Goal: Check status: Check status

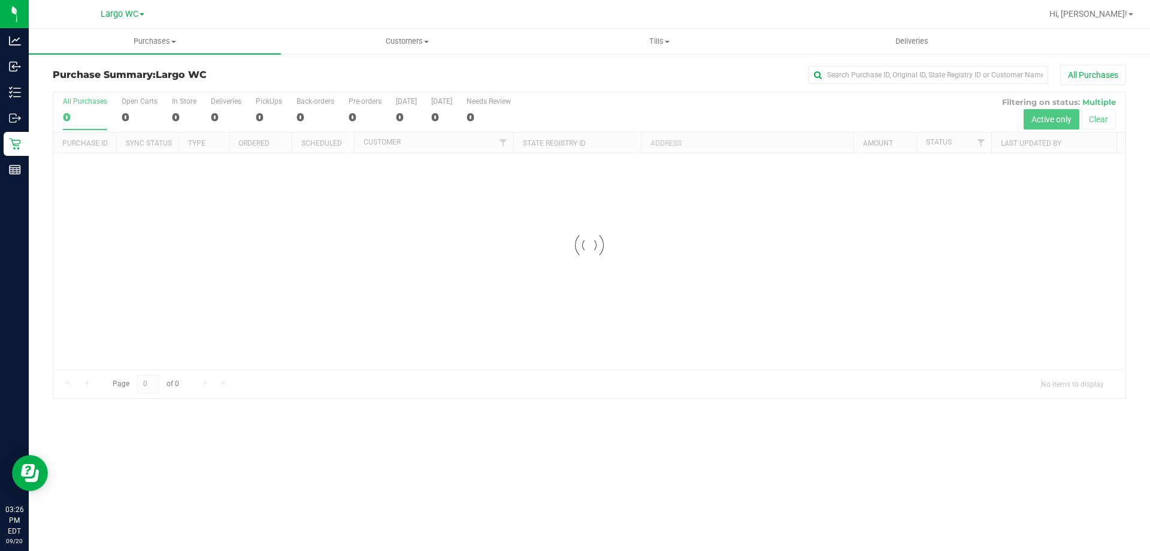
click at [961, 63] on div "Purchase Summary: [GEOGRAPHIC_DATA] All Purchases Loading... All Purchases 0 Op…" at bounding box center [589, 232] width 1121 height 358
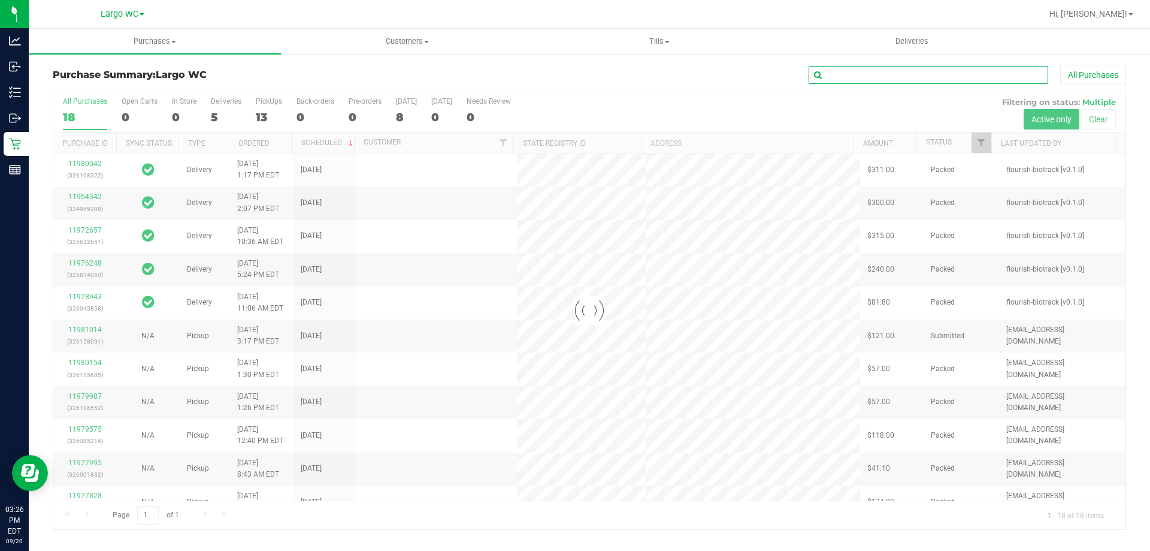
click at [949, 83] on input "text" at bounding box center [929, 75] width 240 height 18
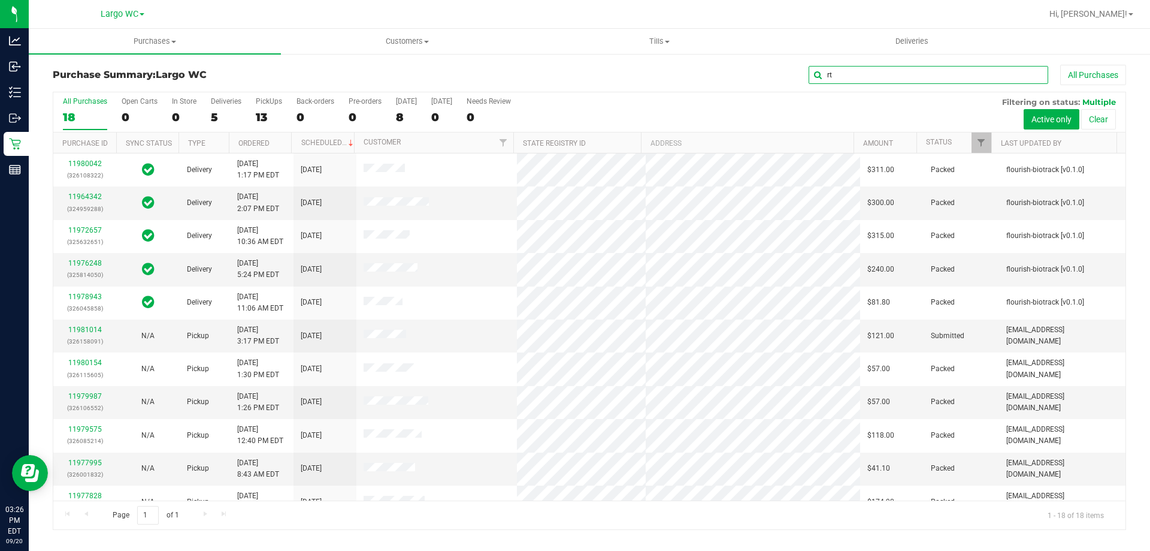
type input "r"
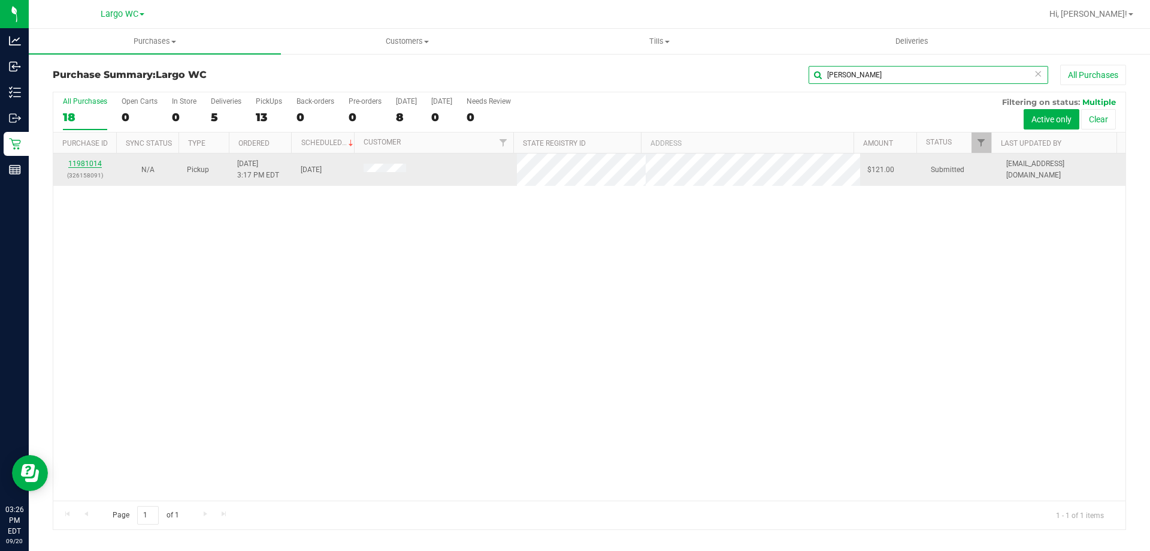
type input "[PERSON_NAME]"
click at [93, 160] on link "11981014" at bounding box center [85, 163] width 34 height 8
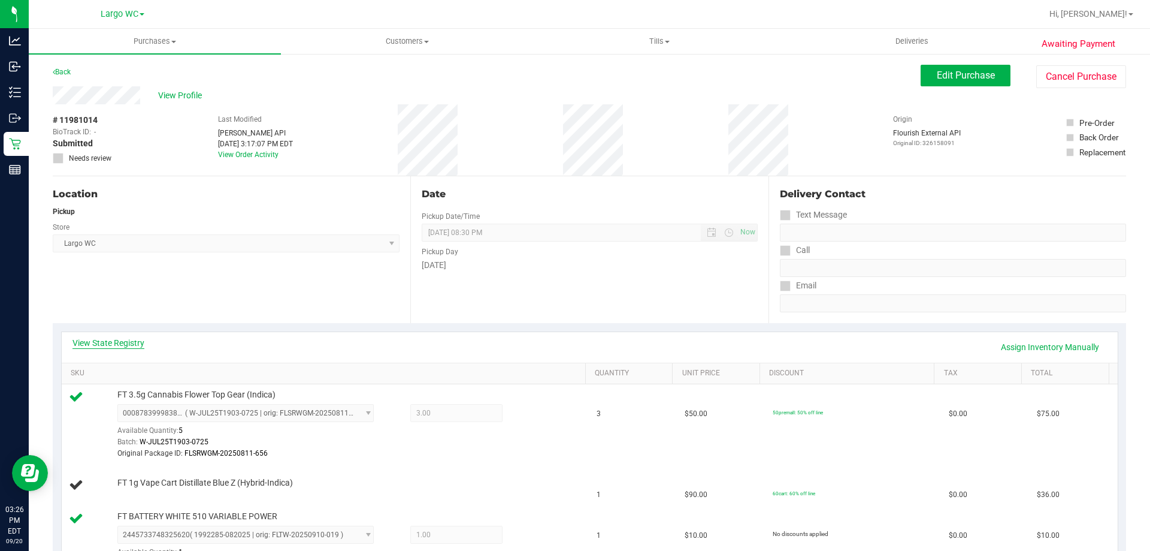
click at [109, 337] on div "View State Registry Assign Inventory Manually" at bounding box center [590, 347] width 1056 height 31
drag, startPoint x: 101, startPoint y: 348, endPoint x: 144, endPoint y: 344, distance: 43.3
click at [108, 349] on div "View State Registry Assign Inventory Manually" at bounding box center [589, 347] width 1035 height 20
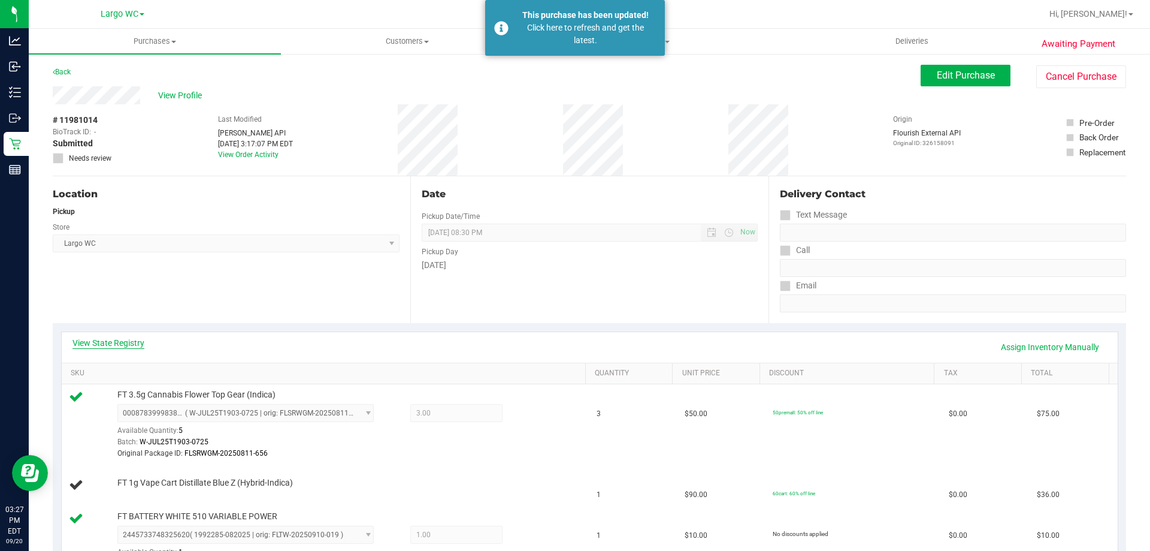
click at [119, 343] on link "View State Registry" at bounding box center [108, 343] width 72 height 12
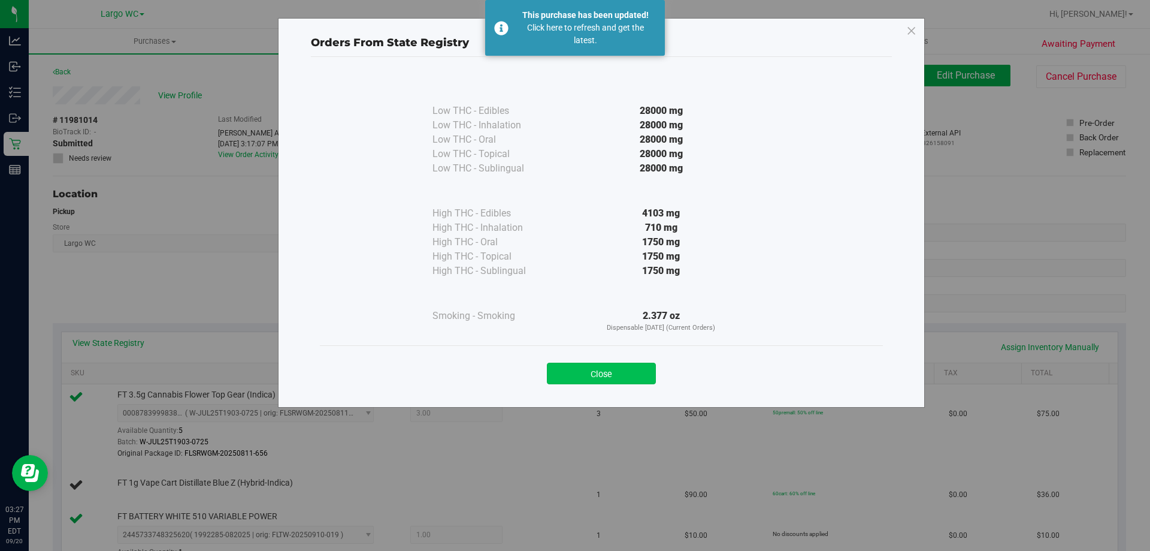
click at [618, 365] on button "Close" at bounding box center [601, 373] width 109 height 22
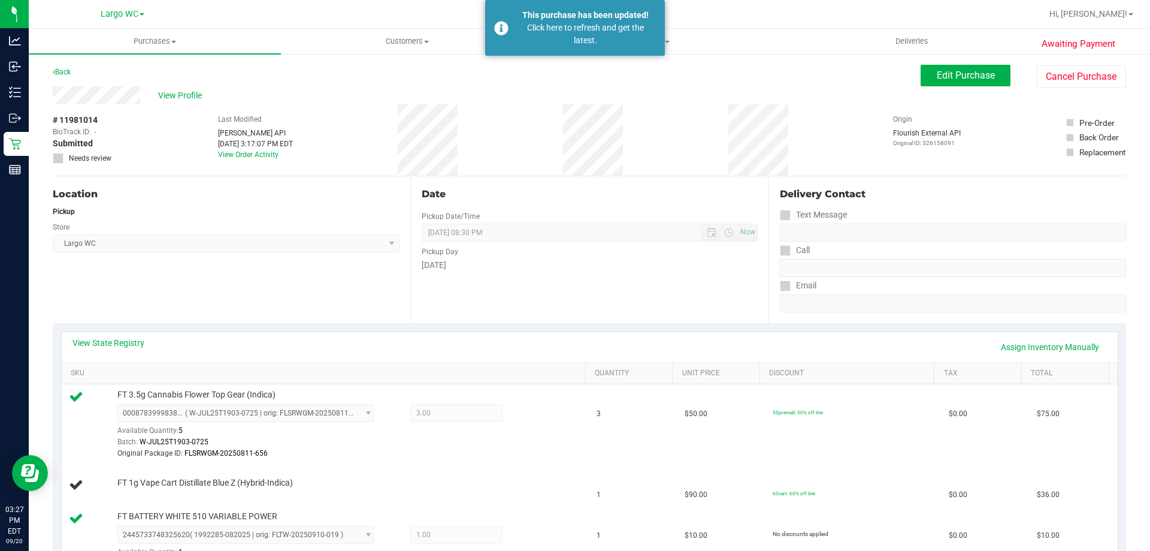
click at [146, 279] on div "Location Pickup Store Largo WC Select Store [PERSON_NAME][GEOGRAPHIC_DATA] [PER…" at bounding box center [232, 249] width 358 height 147
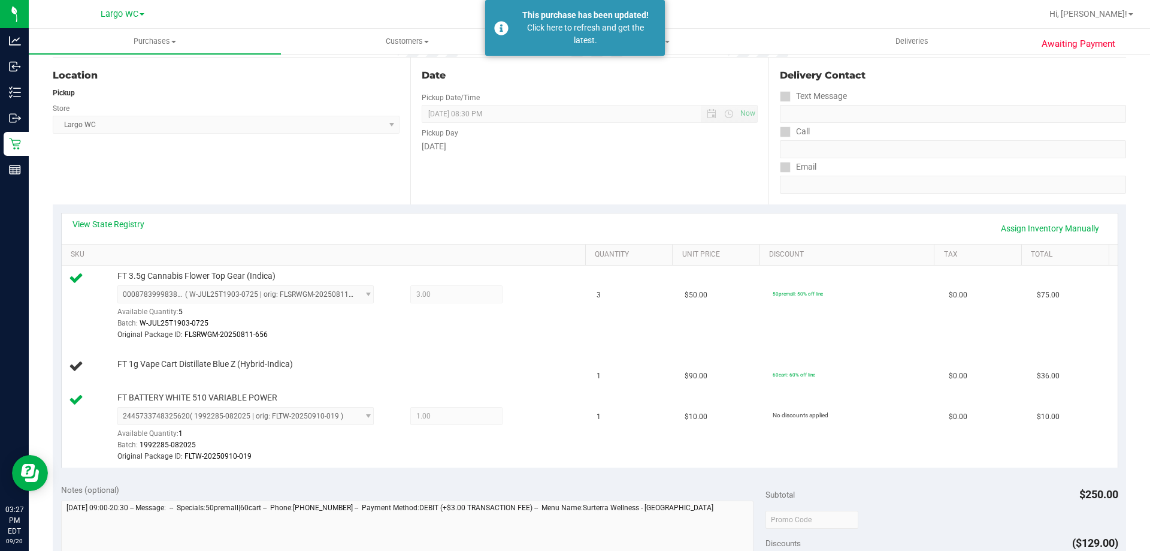
scroll to position [120, 0]
click at [122, 223] on link "View State Registry" at bounding box center [108, 223] width 72 height 12
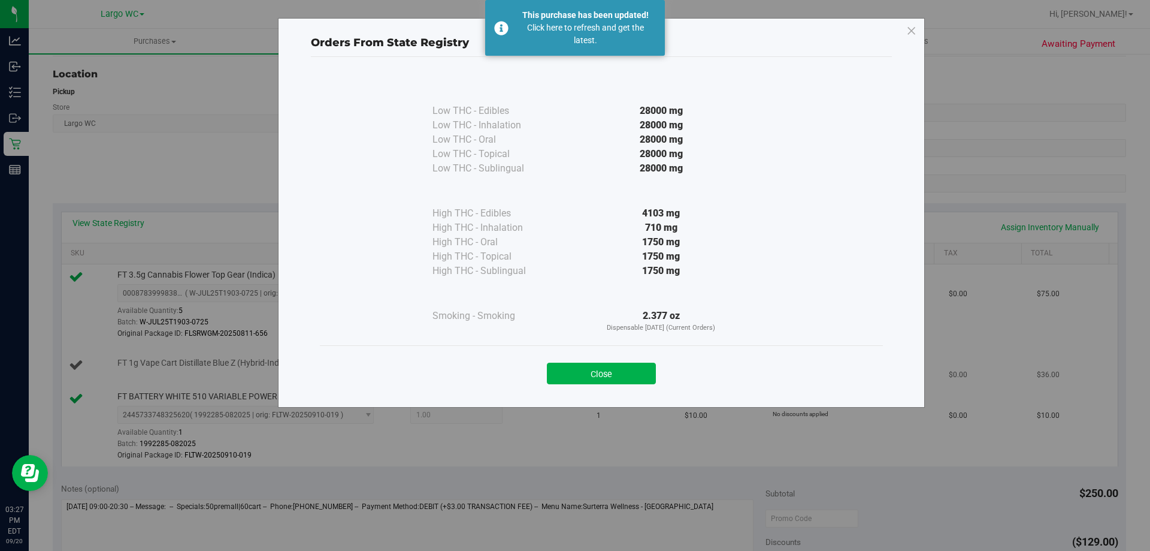
drag, startPoint x: 626, startPoint y: 369, endPoint x: 627, endPoint y: 381, distance: 12.0
click at [627, 374] on button "Close" at bounding box center [601, 373] width 109 height 22
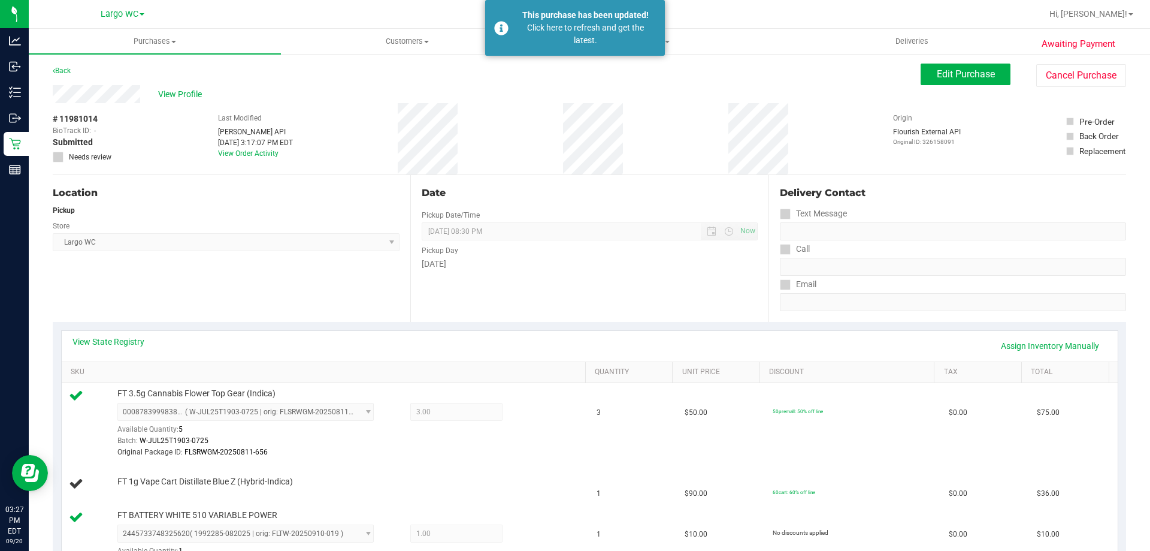
scroll to position [0, 0]
click at [727, 487] on td "$90.00" at bounding box center [722, 485] width 88 height 41
click at [105, 346] on link "View State Registry" at bounding box center [108, 343] width 72 height 12
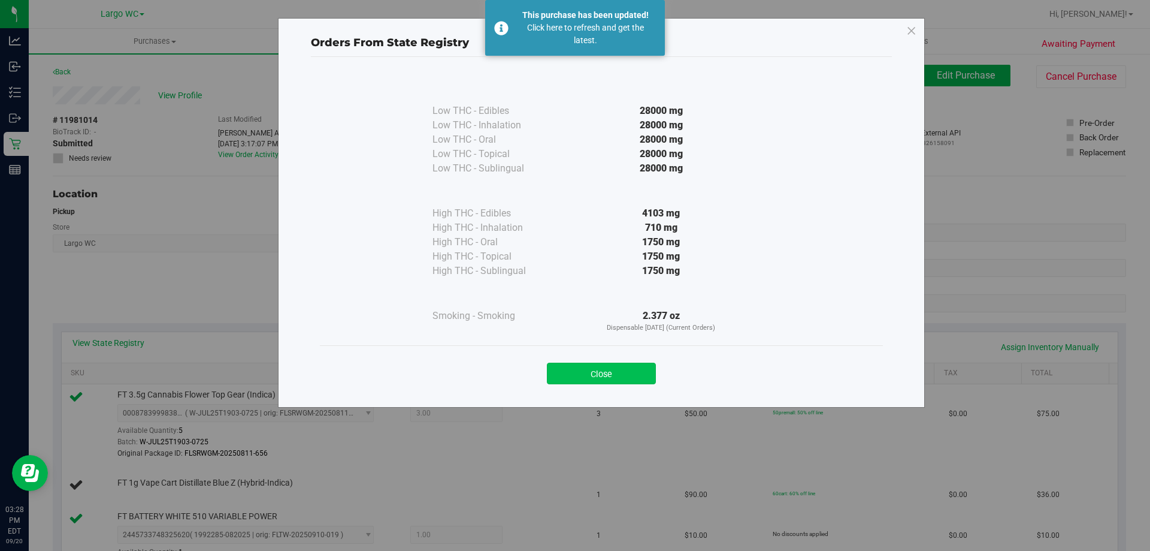
click at [628, 383] on button "Close" at bounding box center [601, 373] width 109 height 22
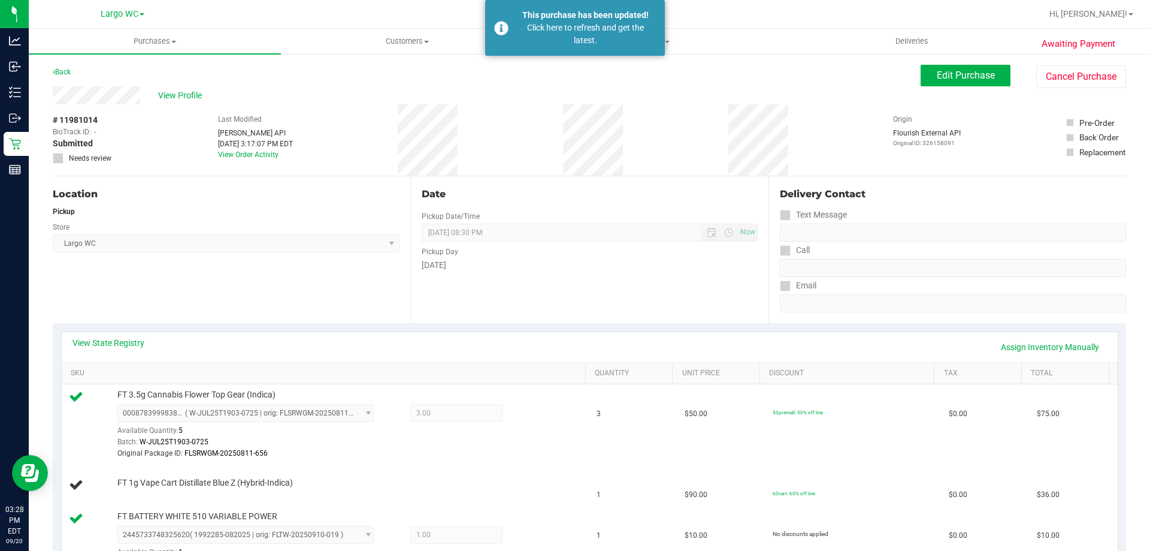
drag, startPoint x: 223, startPoint y: 233, endPoint x: 224, endPoint y: 211, distance: 21.6
click at [223, 229] on div "Store" at bounding box center [226, 225] width 347 height 17
click at [607, 32] on div "Click here to refresh and get the latest." at bounding box center [585, 34] width 141 height 25
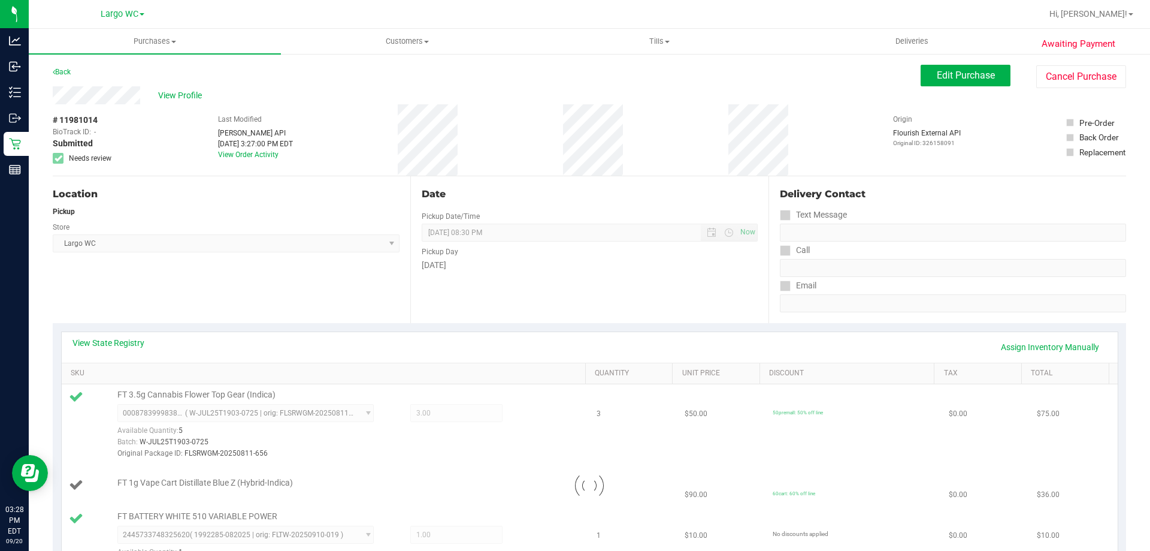
type textarea "[DATE] 09:00-20:30 -- Message: -- Specials:50premall|60cart -- Phone:[PHONE_NUM…"
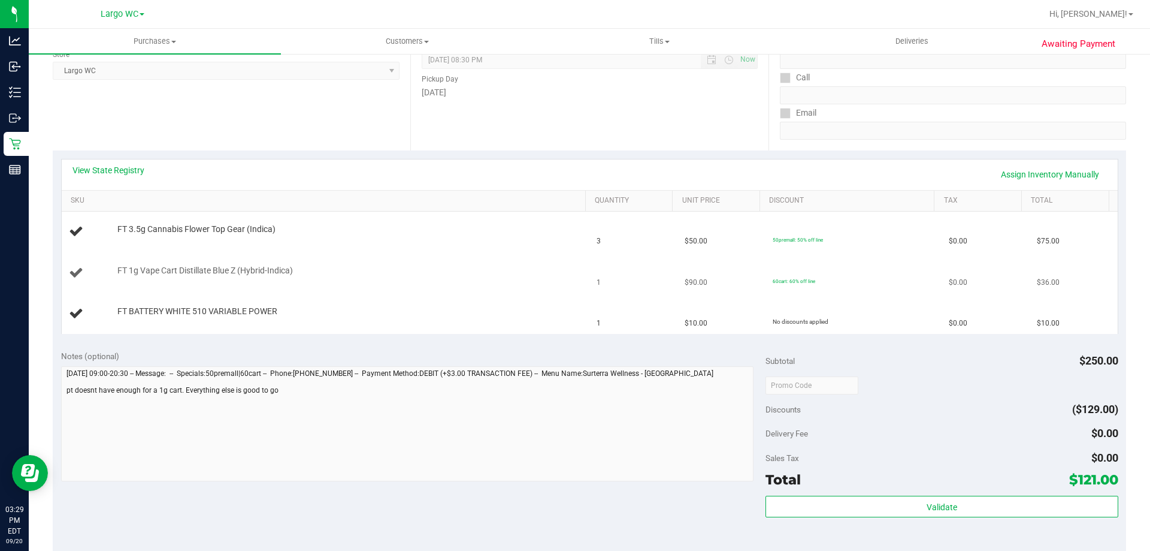
scroll to position [180, 0]
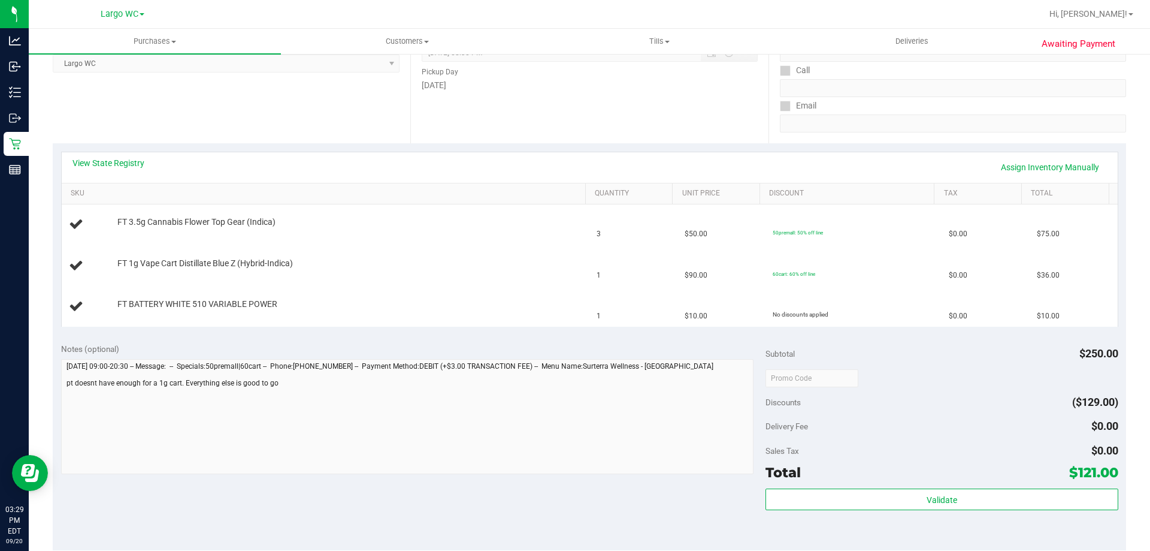
click at [498, 485] on div "Notes (optional) Subtotal $250.00 Discounts ($129.00) Delivery Fee $0.00 Sales …" at bounding box center [589, 442] width 1073 height 216
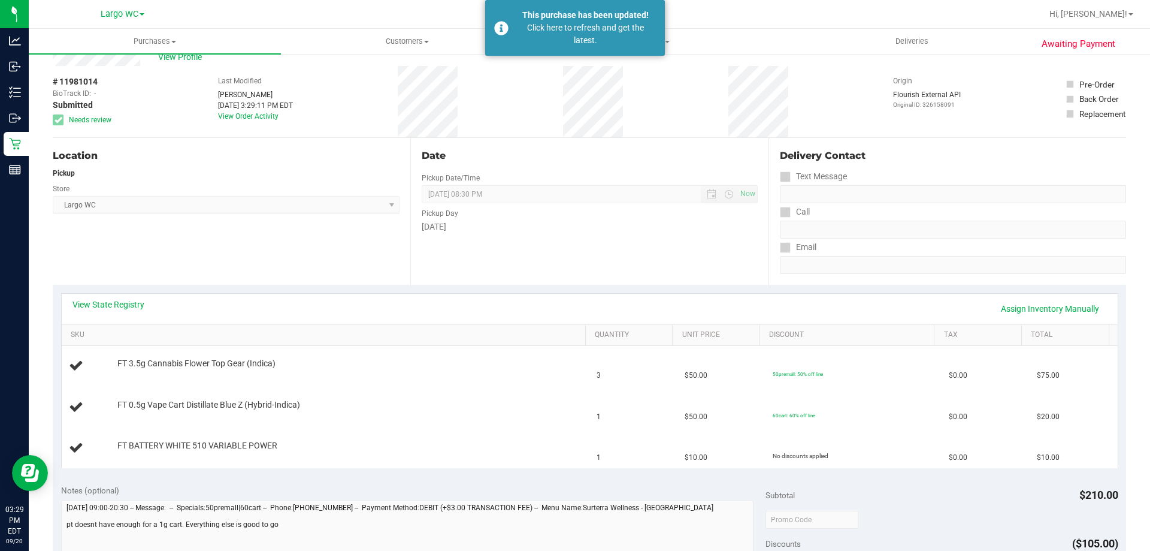
scroll to position [60, 0]
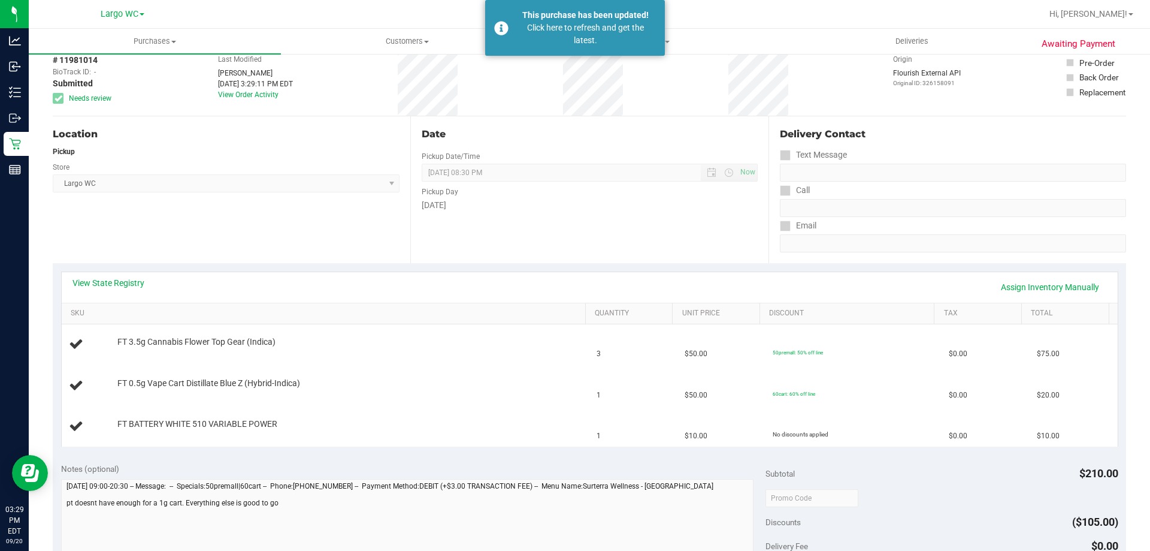
click at [156, 192] on div "Location Pickup Store Largo WC Select Store [PERSON_NAME][GEOGRAPHIC_DATA] [PER…" at bounding box center [232, 189] width 358 height 147
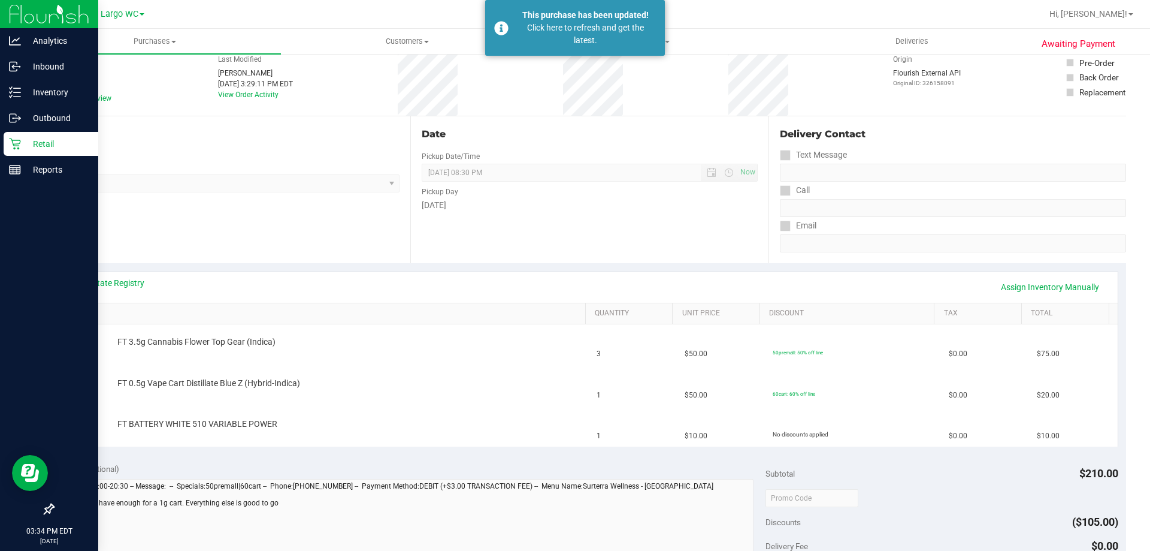
click at [18, 150] on div "Retail" at bounding box center [51, 144] width 95 height 24
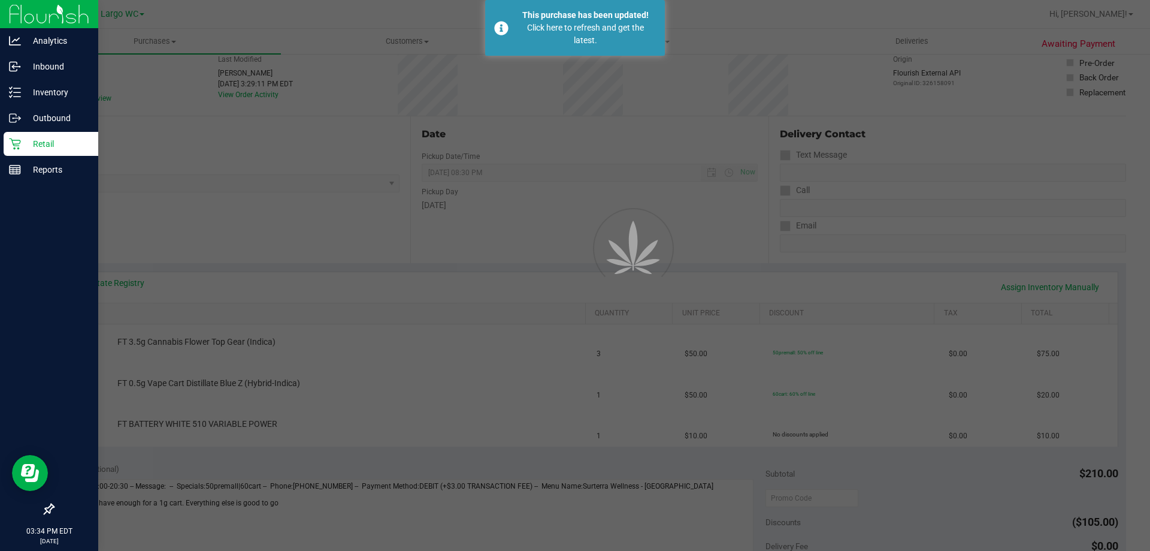
click at [18, 150] on div "Retail" at bounding box center [51, 144] width 95 height 24
